Goal: Task Accomplishment & Management: Complete application form

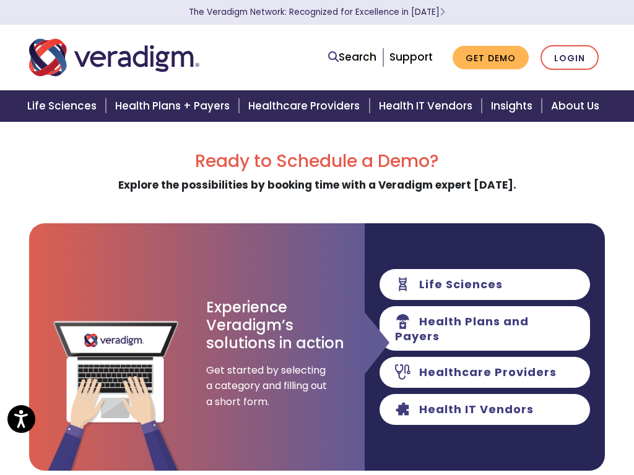
scroll to position [1, 328]
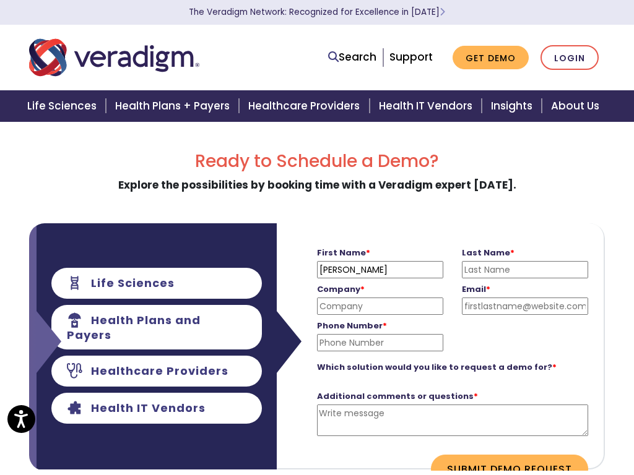
type input "Stela James"
type input "VAs4Hire"
type input "Stela James"
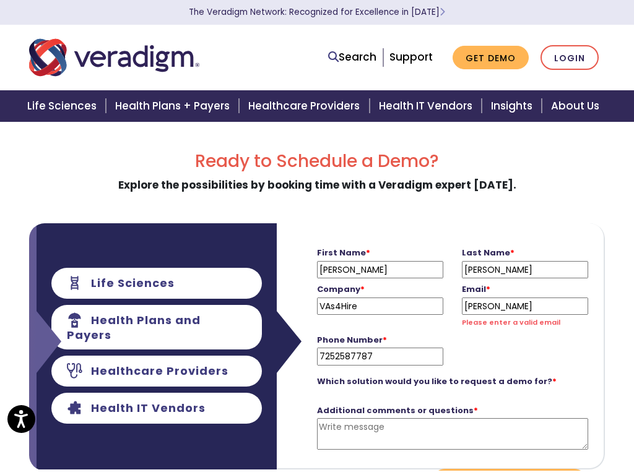
type input "7252587787"
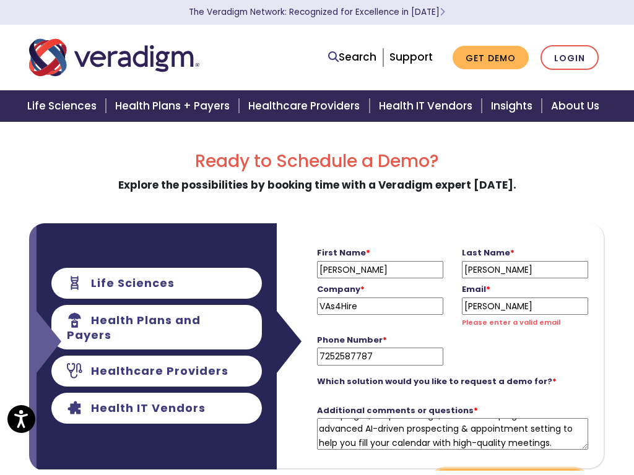
type textarea "Hi there, I tried emailing you, but it bounced for some reason... so I’m reachi…"
click at [509, 469] on button "Submit Demo Request" at bounding box center [509, 483] width 157 height 28
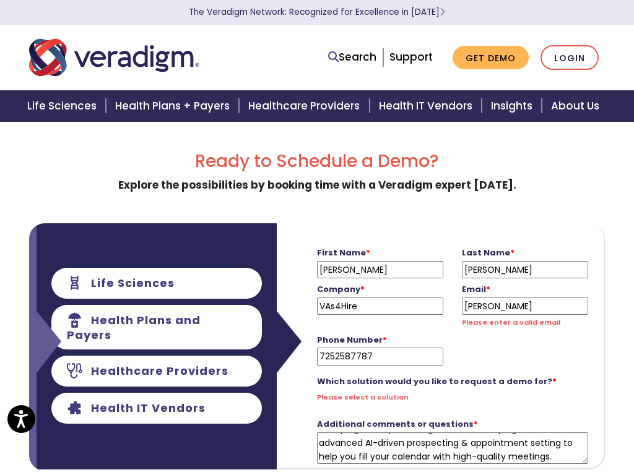
scroll to position [28, 328]
